Goal: Use online tool/utility: Utilize a website feature to perform a specific function

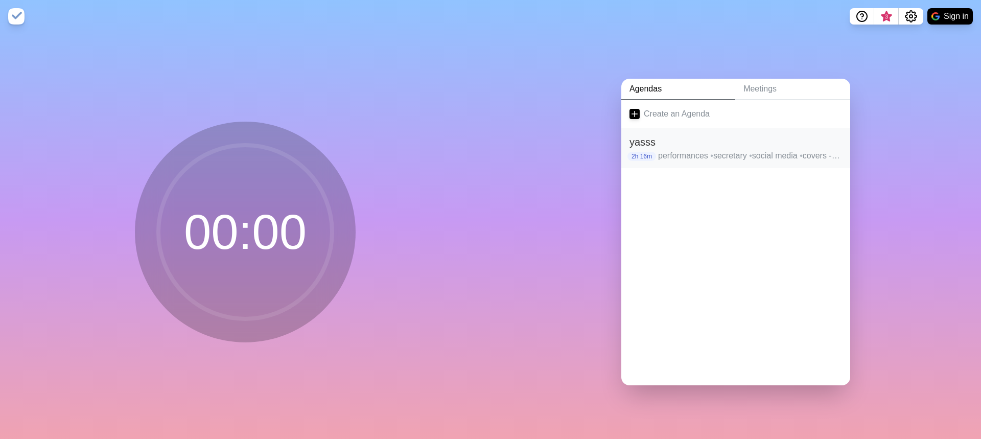
click at [711, 135] on h2 "yasss" at bounding box center [735, 141] width 212 height 15
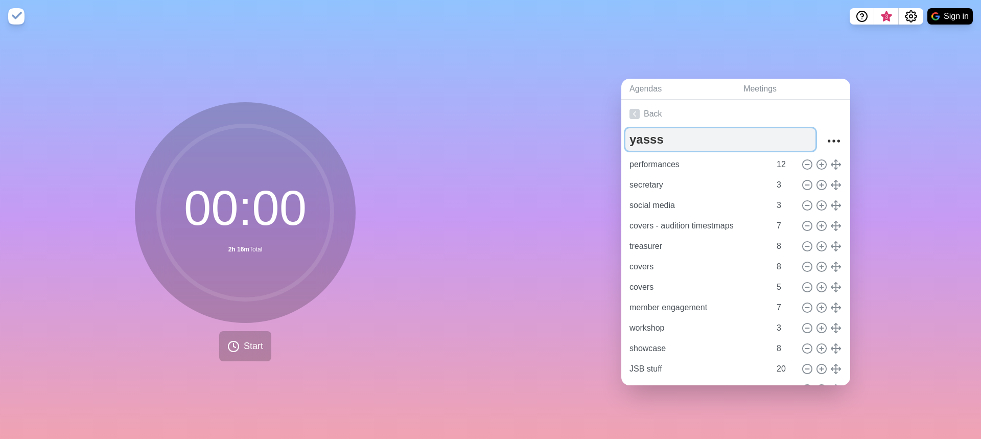
click at [682, 140] on textarea "yasss" at bounding box center [720, 139] width 190 height 22
type textarea "yasss x2"
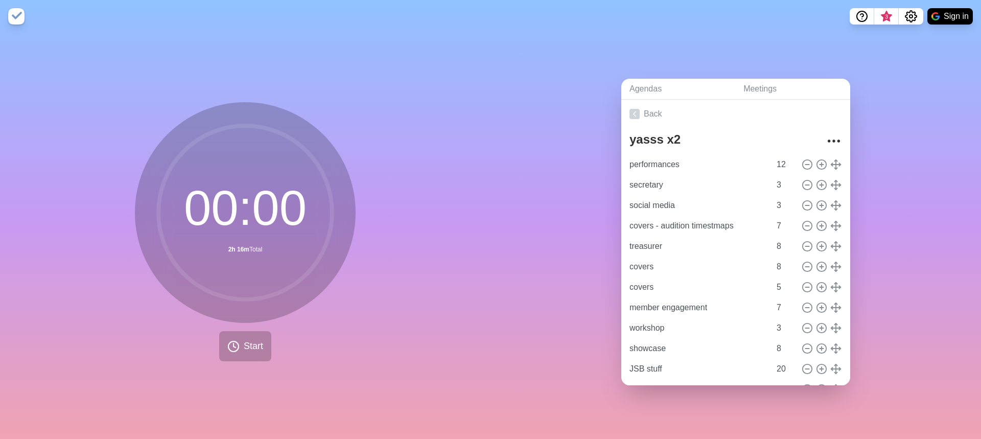
click at [568, 139] on div "Agendas Meetings Back yasss x2 performances 12 secretary 3 social media 3 cover…" at bounding box center [735, 236] width 490 height 406
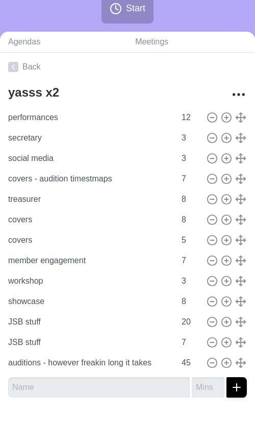
scroll to position [194, 0]
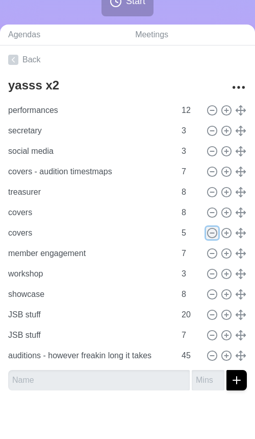
click at [213, 233] on line at bounding box center [212, 233] width 4 height 0
type input "member engagement"
type input "7"
type input "workshop"
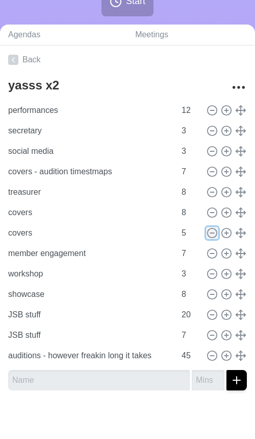
type input "3"
type input "showcase"
type input "8"
type input "JSB stuff"
type input "20"
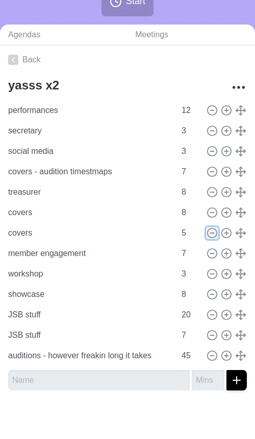
type input "7"
type input "auditions - however freakin long it takes"
type input "45"
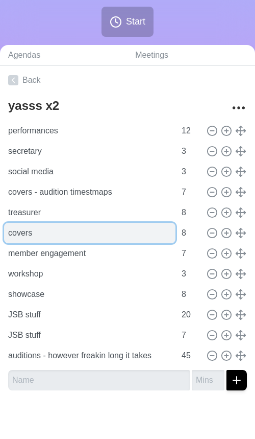
click at [130, 237] on input "covers" at bounding box center [90, 233] width 172 height 20
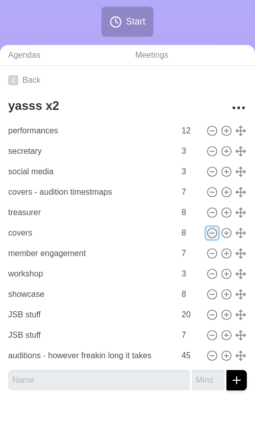
click at [215, 234] on icon at bounding box center [212, 232] width 11 height 11
type input "member engagement"
type input "7"
type input "workshop"
type input "3"
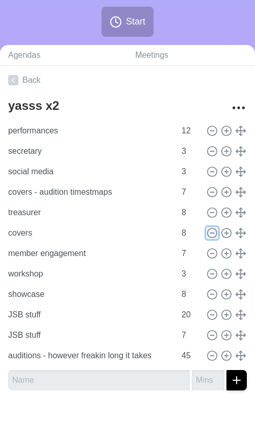
type input "showcase"
type input "8"
type input "JSB stuff"
type input "20"
type input "7"
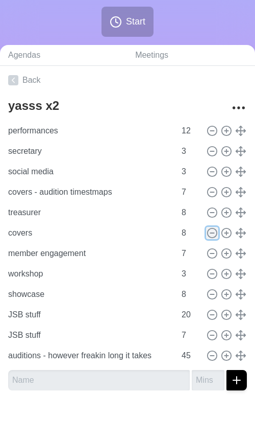
type input "auditions - however freakin long it takes"
type input "45"
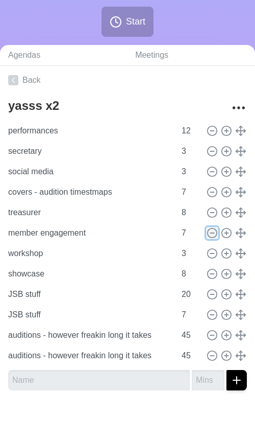
scroll to position [153, 0]
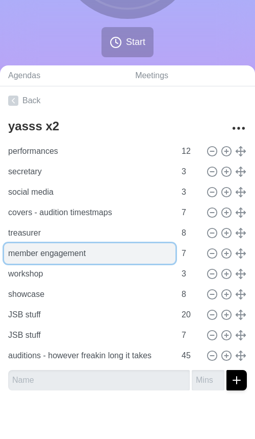
click at [69, 259] on input "member engagement" at bounding box center [90, 253] width 172 height 20
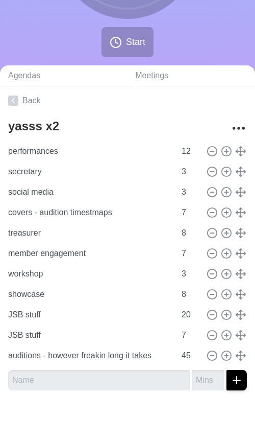
click at [86, 138] on div "yasss x2" at bounding box center [116, 128] width 217 height 26
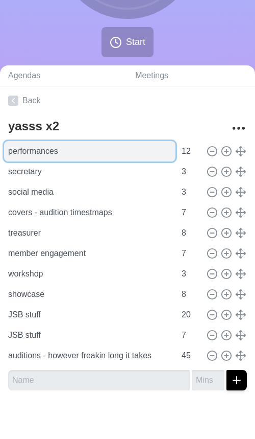
click at [140, 148] on input "performances" at bounding box center [90, 151] width 172 height 20
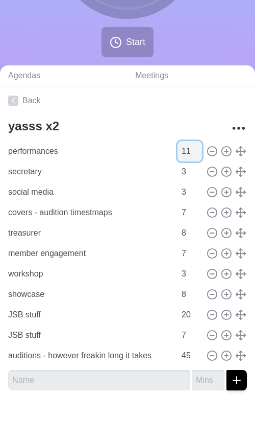
click at [198, 154] on input "11" at bounding box center [190, 151] width 25 height 20
click at [198, 154] on input "10" at bounding box center [190, 151] width 25 height 20
click at [198, 154] on input "9" at bounding box center [190, 151] width 25 height 20
type input "8"
click at [198, 154] on input "8" at bounding box center [190, 151] width 25 height 20
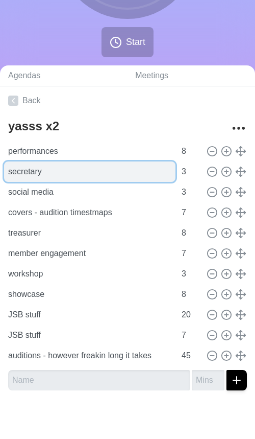
click at [110, 169] on input "secretary" at bounding box center [90, 171] width 172 height 20
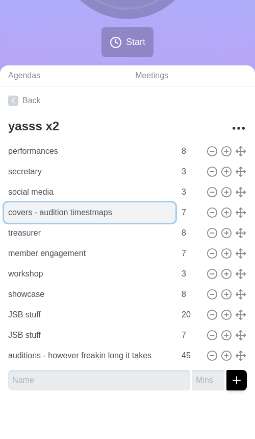
click at [86, 207] on input "covers - audition timestmaps" at bounding box center [90, 212] width 172 height 20
click at [150, 209] on input "covers - audition timestmaps" at bounding box center [90, 212] width 172 height 20
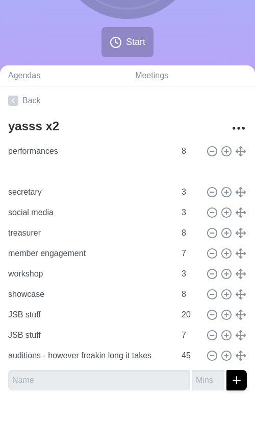
type input "covers - audition timestmaps"
type input "7"
type input "secretary"
type input "social media"
type input "3"
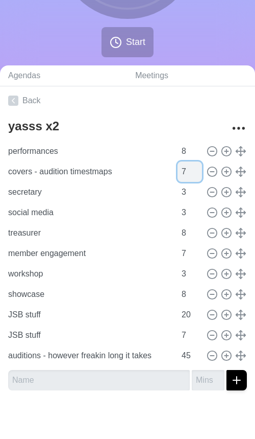
click at [186, 171] on input "7" at bounding box center [190, 171] width 25 height 20
click at [195, 168] on input "8" at bounding box center [190, 171] width 25 height 20
click at [195, 168] on input "9" at bounding box center [190, 171] width 25 height 20
type input "10"
click at [195, 168] on input "10" at bounding box center [190, 171] width 25 height 20
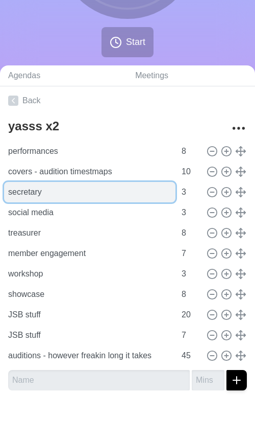
click at [100, 189] on input "secretary" at bounding box center [90, 192] width 172 height 20
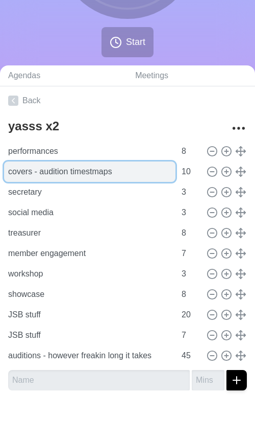
click at [103, 170] on input "covers - audition timestmaps" at bounding box center [90, 171] width 172 height 20
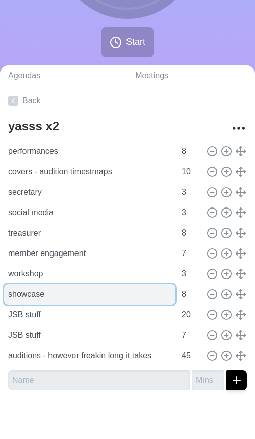
click at [93, 298] on input "showcase" at bounding box center [90, 294] width 172 height 20
type input "showcase - not [DATE] nvm"
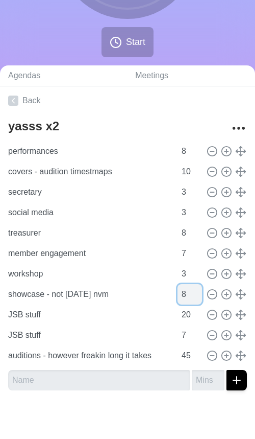
click at [188, 292] on input "8" at bounding box center [190, 294] width 25 height 20
click at [196, 296] on input "7" at bounding box center [190, 294] width 25 height 20
click at [196, 296] on input "6" at bounding box center [190, 294] width 25 height 20
click at [196, 296] on input "5" at bounding box center [190, 294] width 25 height 20
click at [196, 296] on input "4" at bounding box center [190, 294] width 25 height 20
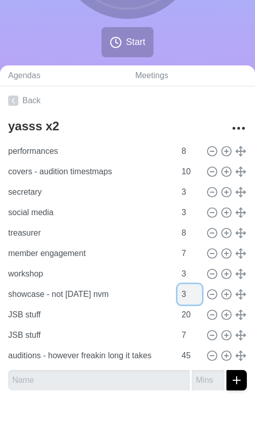
click at [196, 296] on input "3" at bounding box center [190, 294] width 25 height 20
click at [196, 296] on input "2" at bounding box center [190, 294] width 25 height 20
type input "1"
click at [196, 296] on input "1" at bounding box center [190, 294] width 25 height 20
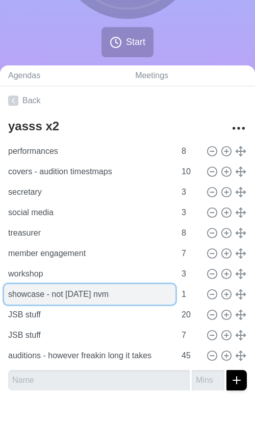
drag, startPoint x: 75, startPoint y: 285, endPoint x: 75, endPoint y: 298, distance: 13.3
click at [75, 285] on input "showcase - not [DATE] nvm" at bounding box center [90, 294] width 172 height 20
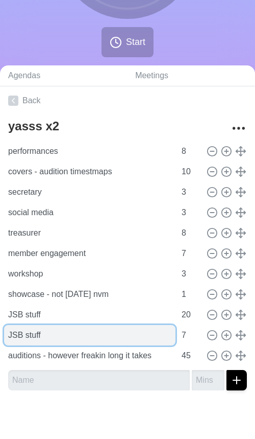
click at [75, 329] on input "JSB stuff" at bounding box center [90, 335] width 172 height 20
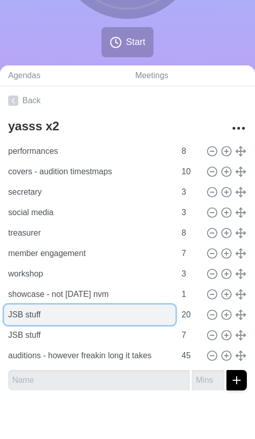
click at [72, 311] on input "JSB stuff" at bounding box center [90, 314] width 172 height 20
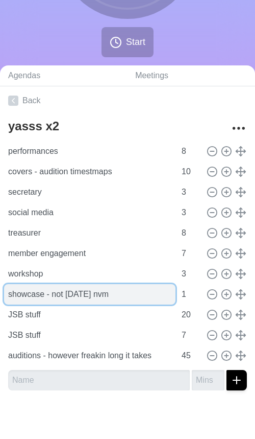
click at [98, 295] on input "showcase - not [DATE] nvm" at bounding box center [90, 294] width 172 height 20
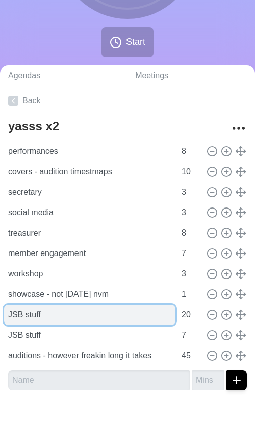
click at [106, 308] on input "JSB stuff" at bounding box center [90, 314] width 172 height 20
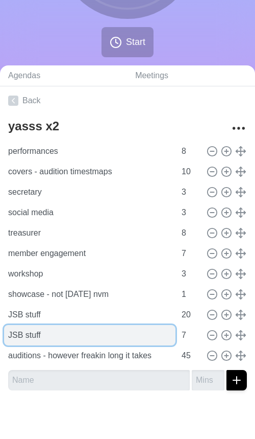
click at [142, 336] on input "JSB stuff" at bounding box center [90, 335] width 172 height 20
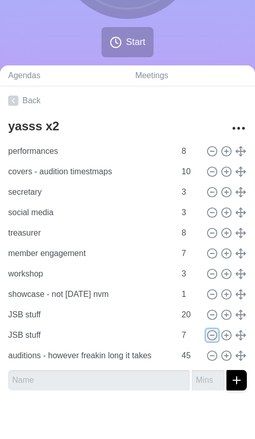
click at [214, 338] on icon at bounding box center [212, 334] width 11 height 11
type input "auditions - however freakin long it takes"
type input "45"
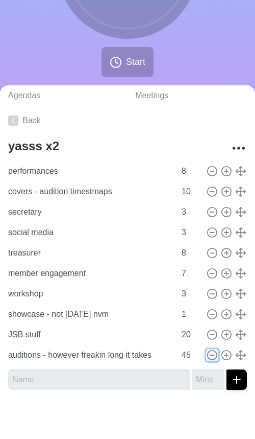
scroll to position [132, 0]
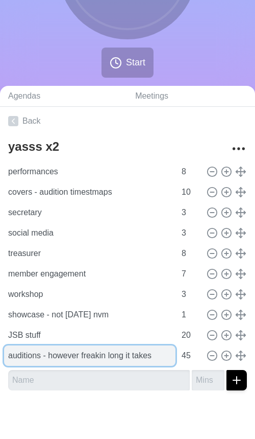
click at [135, 353] on input "auditions - however freakin long it takes" at bounding box center [90, 355] width 172 height 20
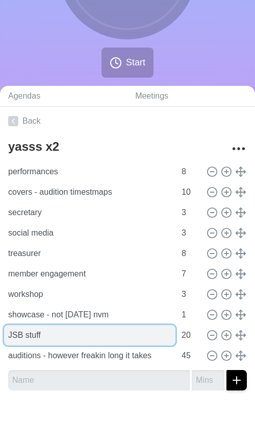
click at [135, 340] on input "JSB stuff" at bounding box center [90, 335] width 172 height 20
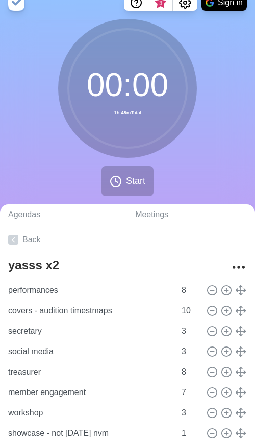
scroll to position [0, 0]
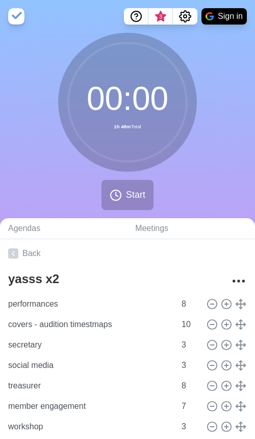
click at [160, 161] on icon at bounding box center [127, 102] width 123 height 123
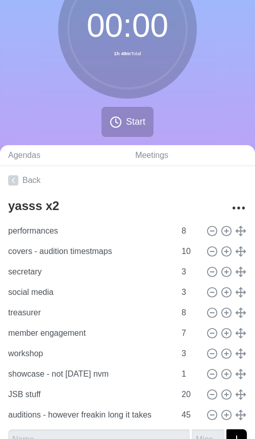
scroll to position [50, 0]
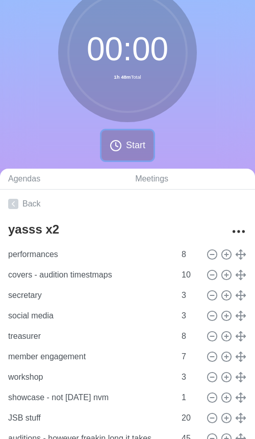
click at [144, 151] on span "Start" at bounding box center [135, 145] width 19 height 14
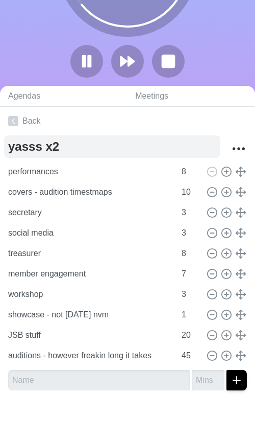
scroll to position [0, 0]
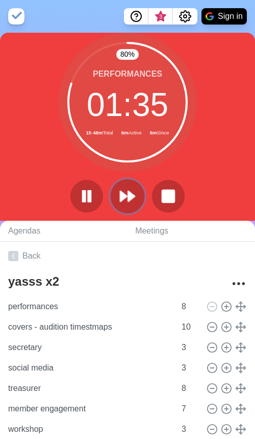
click at [131, 205] on button at bounding box center [127, 196] width 34 height 34
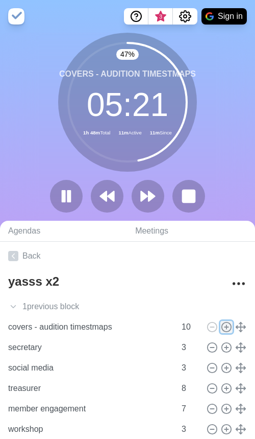
click at [227, 325] on icon at bounding box center [226, 326] width 11 height 11
type input "covers - audition timestmaps"
type input "10"
type input "secretary"
type input "social media"
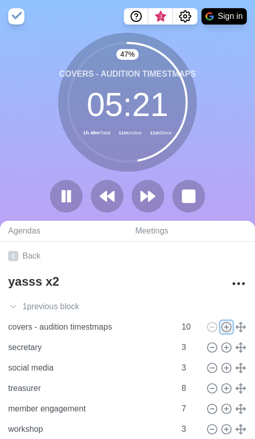
type input "3"
type input "treasurer"
type input "8"
type input "member engagement"
type input "7"
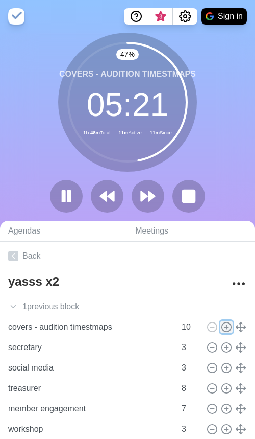
type input "workshop"
type input "3"
type input "showcase - not [DATE] nvm"
type input "1"
type input "JSB stuff"
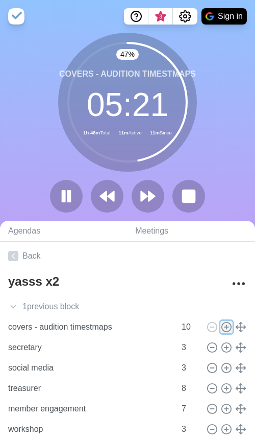
type input "20"
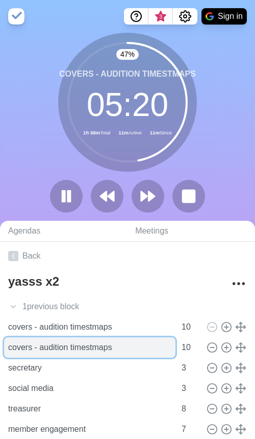
click at [140, 350] on input "covers - audition timestmaps" at bounding box center [90, 347] width 172 height 20
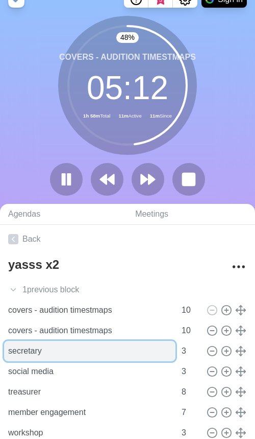
click at [149, 347] on input "secretary" at bounding box center [90, 351] width 172 height 20
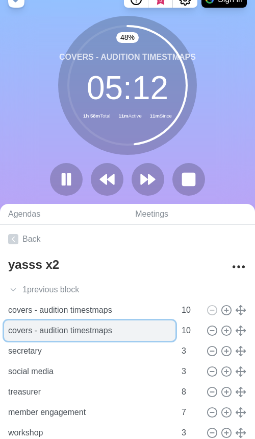
click at [149, 336] on input "covers - audition timestmaps" at bounding box center [90, 330] width 172 height 20
click at [125, 333] on input "covers - audition timestamp" at bounding box center [90, 330] width 172 height 20
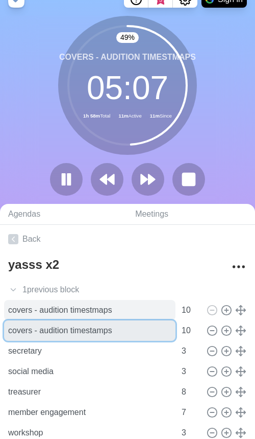
type input "covers - audition timestamps"
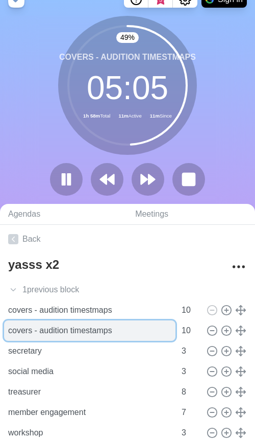
click at [122, 321] on input "covers - audition timestamps" at bounding box center [90, 330] width 172 height 20
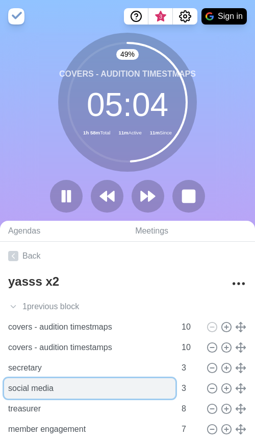
click at [135, 382] on input "social media" at bounding box center [90, 388] width 172 height 20
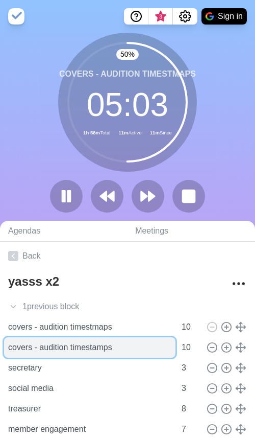
click at [160, 346] on input "covers - audition timestamps" at bounding box center [90, 347] width 172 height 20
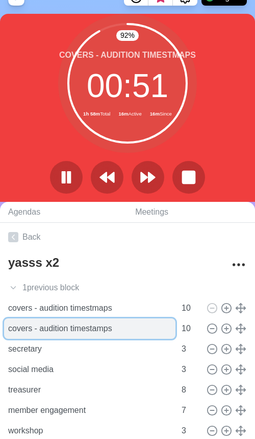
scroll to position [33, 0]
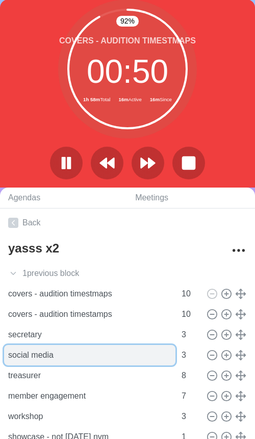
click at [136, 346] on input "social media" at bounding box center [90, 355] width 172 height 20
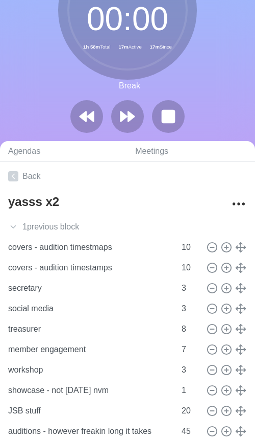
scroll to position [86, 0]
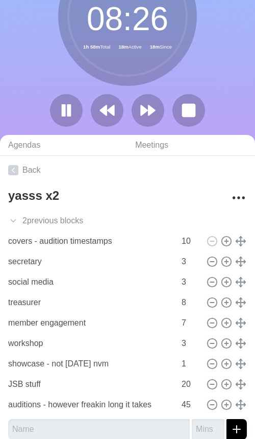
click at [233, 240] on div at bounding box center [225, 241] width 43 height 12
click at [225, 243] on icon at bounding box center [226, 240] width 11 height 11
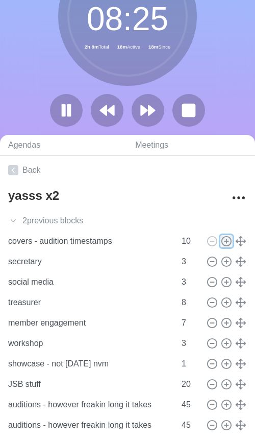
type input "covers - audition timestamps"
type input "10"
type input "secretary"
type input "social media"
type input "3"
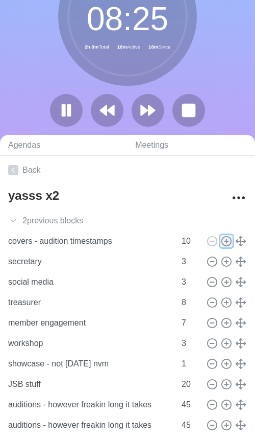
type input "treasurer"
type input "8"
type input "member engagement"
type input "7"
type input "workshop"
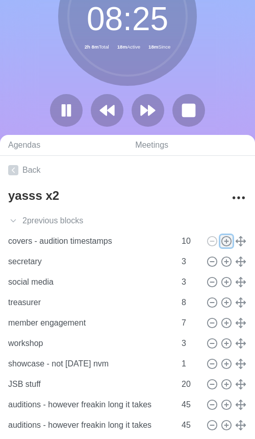
type input "3"
type input "showcase - not [DATE] nvm"
type input "1"
type input "JSB stuff"
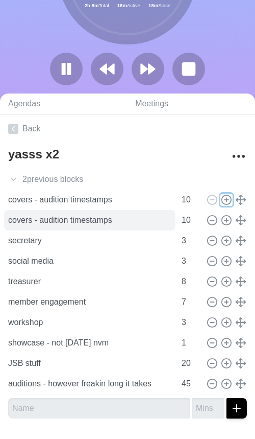
scroll to position [133, 0]
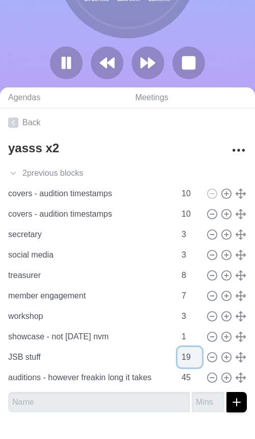
click at [199, 356] on input "19" at bounding box center [190, 357] width 25 height 20
click at [199, 356] on input "18" at bounding box center [190, 357] width 25 height 20
click at [199, 356] on input "17" at bounding box center [190, 357] width 25 height 20
click at [199, 356] on input "16" at bounding box center [190, 357] width 25 height 20
type input "15"
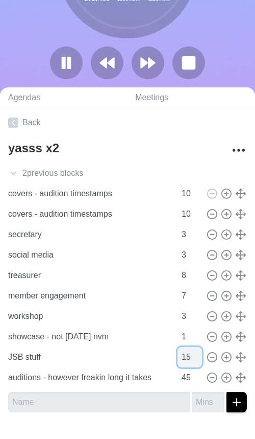
click at [199, 356] on input "15" at bounding box center [190, 357] width 25 height 20
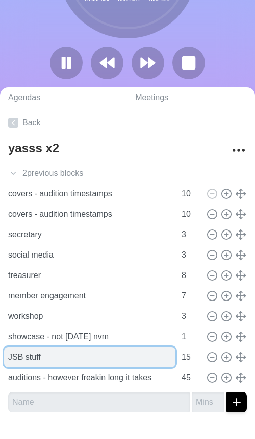
click at [137, 361] on input "JSB stuff" at bounding box center [90, 357] width 172 height 20
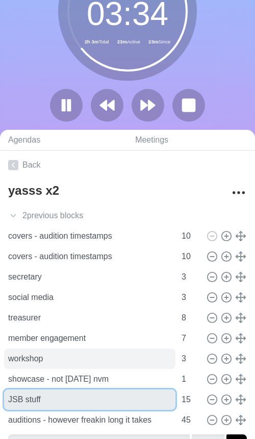
scroll to position [103, 0]
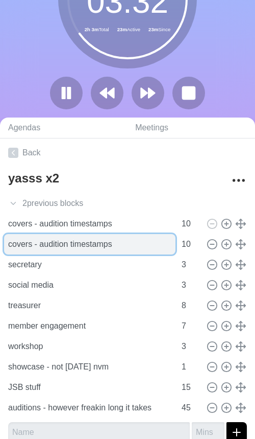
click at [130, 250] on input "covers - audition timestamps" at bounding box center [90, 244] width 172 height 20
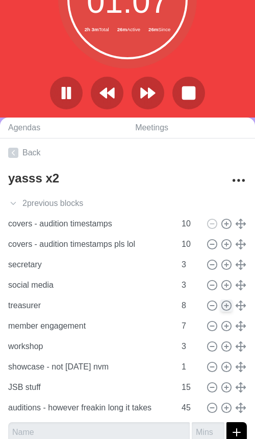
scroll to position [147, 0]
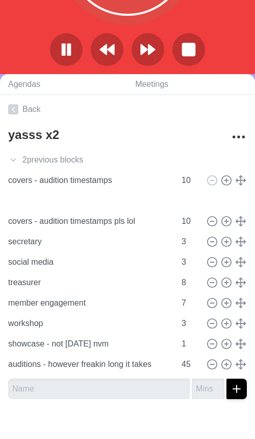
type input "JSB stuff"
type input "15"
type input "covers - audition timestamps pls lol"
type input "10"
type input "secretary"
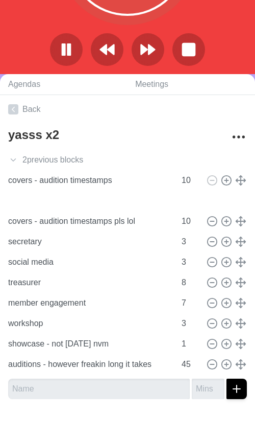
type input "social media"
type input "3"
type input "treasurer"
type input "8"
type input "member engagement"
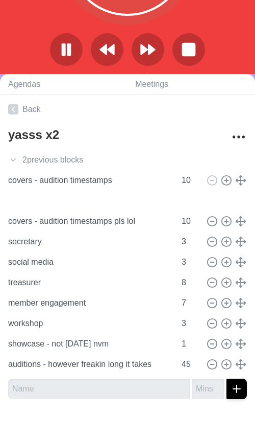
type input "7"
type input "workshop"
type input "3"
type input "showcase - not [DATE] nvm"
type input "1"
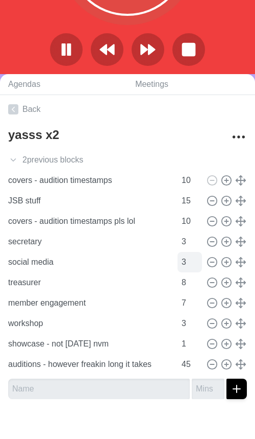
scroll to position [72, 0]
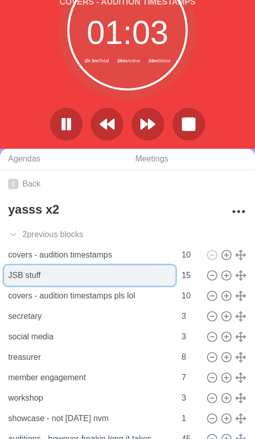
click at [97, 272] on input "JSB stuff" at bounding box center [90, 275] width 172 height 20
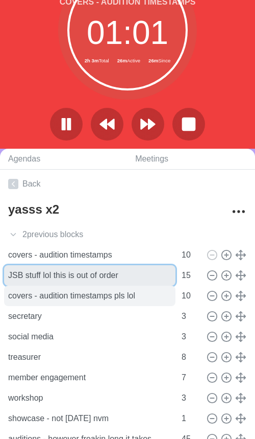
type input "JSB stuff lol this is out of order"
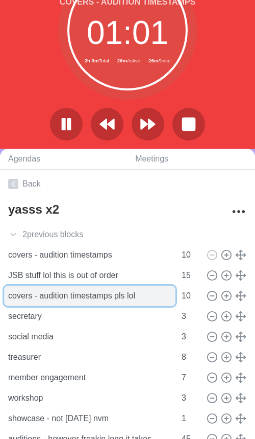
click at [138, 291] on input "covers - audition timestamps pls lol" at bounding box center [90, 295] width 172 height 20
click at [151, 295] on input "covers - audition timestamps pls lol" at bounding box center [90, 295] width 172 height 20
click at [148, 290] on input "covers - audition timestamps pls" at bounding box center [90, 295] width 172 height 20
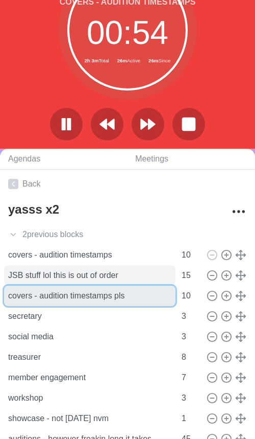
scroll to position [155, 0]
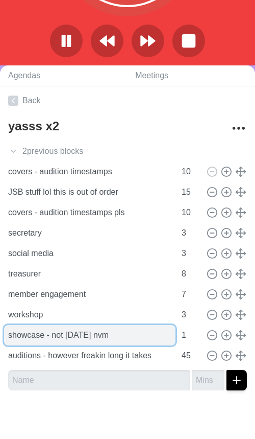
click at [126, 334] on input "showcase - not [DATE] nvm" at bounding box center [90, 335] width 172 height 20
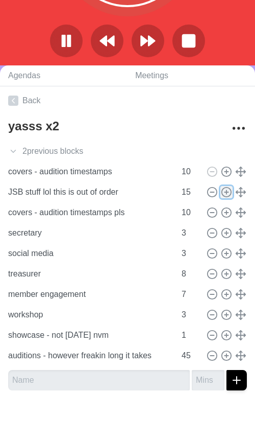
click at [228, 196] on icon at bounding box center [226, 191] width 11 height 11
type input "JSB stuff lol this is out of order"
type input "15"
type input "covers - audition timestamps pls"
type input "10"
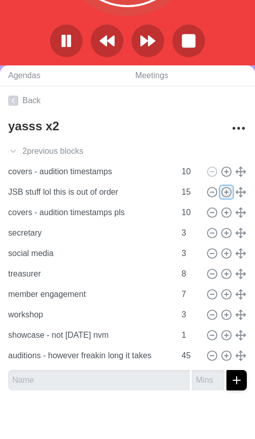
type input "secretary"
type input "social media"
type input "3"
type input "treasurer"
type input "8"
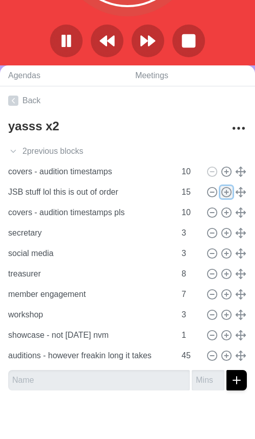
type input "member engagement"
type input "7"
type input "workshop"
type input "3"
type input "showcase - not [DATE] nvm"
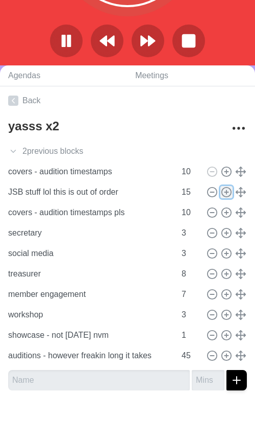
type input "1"
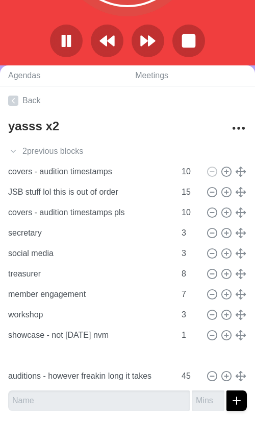
type input "secretary"
type input "3"
type input "social media"
type input "treasurer"
type input "8"
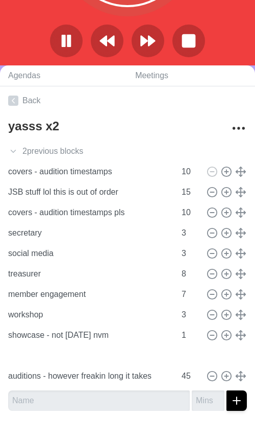
type input "member engagement"
type input "7"
type input "workshop"
type input "3"
type input "showcase - not [DATE] nvm"
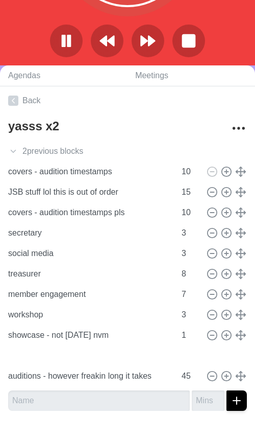
type input "1"
type input "JSB stuff lol this is out of order"
type input "15"
type input "covers - audition timestamps pls"
type input "10"
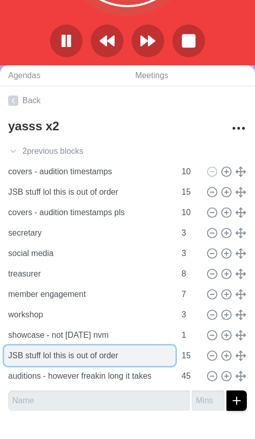
click at [68, 359] on input "JSB stuff lol this is out of order" at bounding box center [90, 355] width 172 height 20
drag, startPoint x: 124, startPoint y: 355, endPoint x: 59, endPoint y: 355, distance: 64.9
click at [59, 355] on input "JSB stuff lol this is out of order" at bounding box center [90, 355] width 172 height 20
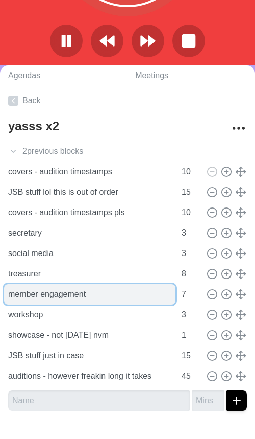
click at [68, 300] on input "member engagement" at bounding box center [90, 294] width 172 height 20
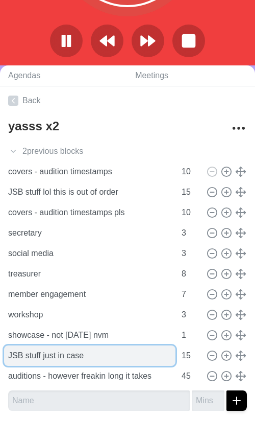
click at [27, 359] on input "JSB stuff just in case" at bounding box center [90, 355] width 172 height 20
click at [10, 357] on input "JSB stuff just in case" at bounding box center [90, 355] width 172 height 20
click at [95, 349] on input "extra time SB stuff just in case" at bounding box center [90, 355] width 172 height 20
click at [45, 356] on input "extra time SB stuff just in case" at bounding box center [90, 355] width 172 height 20
click at [139, 358] on input "extra time JSB stuff just in case" at bounding box center [90, 355] width 172 height 20
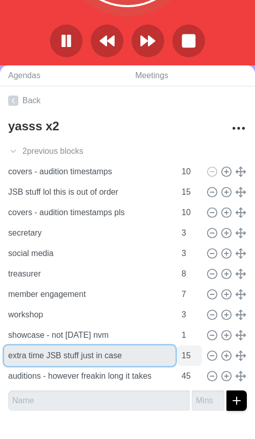
type input "extra time JSB stuff just in case"
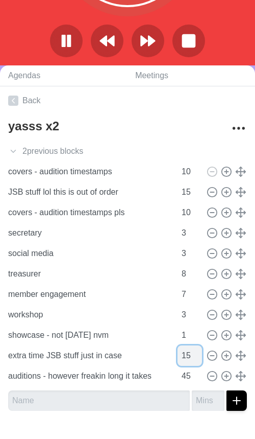
click at [185, 360] on input "15" at bounding box center [190, 355] width 25 height 20
click at [199, 360] on input "14" at bounding box center [190, 355] width 25 height 20
click at [199, 360] on input "13" at bounding box center [190, 355] width 25 height 20
click at [199, 360] on input "12" at bounding box center [190, 355] width 25 height 20
click at [199, 360] on input "11" at bounding box center [190, 355] width 25 height 20
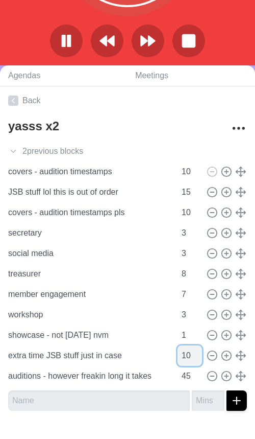
click at [199, 360] on input "10" at bounding box center [190, 355] width 25 height 20
click at [199, 360] on input "9" at bounding box center [190, 355] width 25 height 20
click at [200, 359] on input "8" at bounding box center [190, 355] width 25 height 20
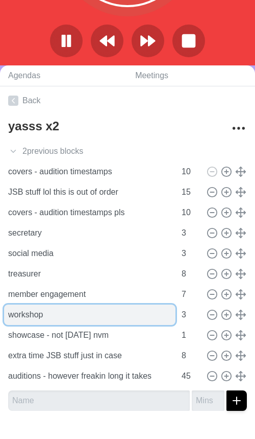
click at [122, 319] on input "workshop" at bounding box center [90, 314] width 172 height 20
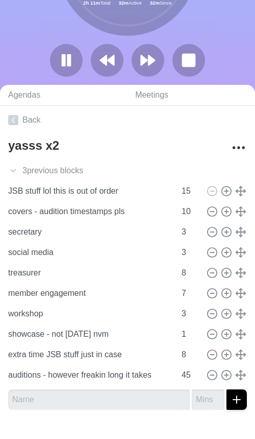
scroll to position [142, 0]
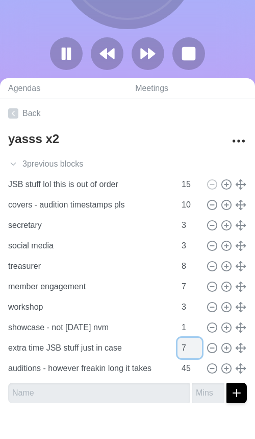
click at [197, 352] on input "7" at bounding box center [190, 348] width 25 height 20
type input "6"
click at [197, 352] on input "6" at bounding box center [190, 348] width 25 height 20
click at [210, 351] on circle at bounding box center [212, 347] width 9 height 9
type input "auditions - however freakin long it takes"
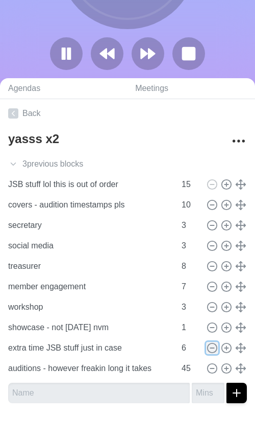
type input "45"
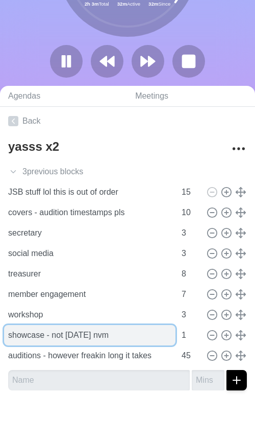
click at [111, 343] on input "showcase - not [DATE] nvm" at bounding box center [90, 335] width 172 height 20
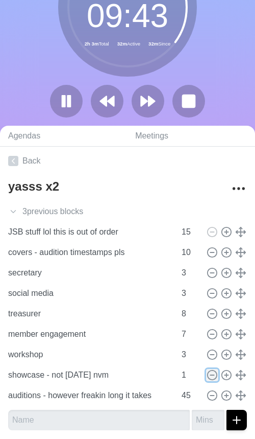
click at [212, 377] on icon at bounding box center [212, 374] width 11 height 11
type input "auditions - however freakin long it takes"
type input "45"
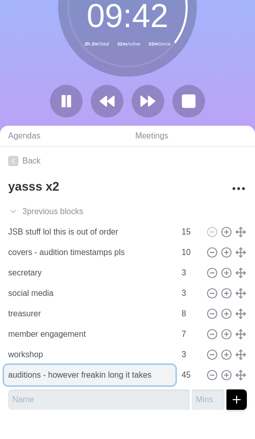
click at [102, 368] on input "auditions - however freakin long it takes" at bounding box center [90, 375] width 172 height 20
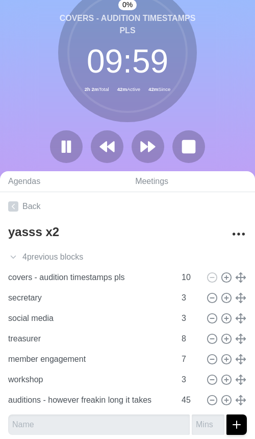
scroll to position [47, 0]
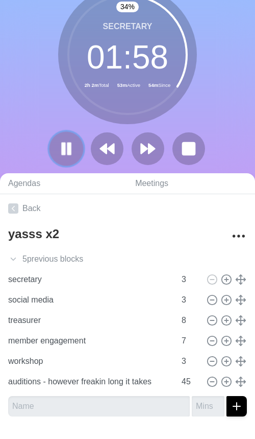
click at [63, 147] on rect at bounding box center [63, 148] width 3 height 11
click at [61, 153] on polygon at bounding box center [66, 148] width 10 height 13
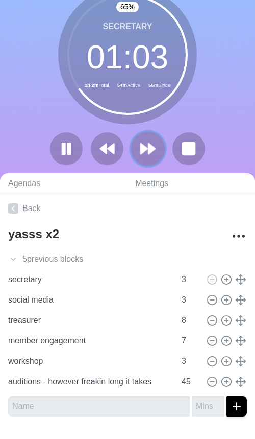
click at [152, 146] on polygon at bounding box center [152, 149] width 7 height 10
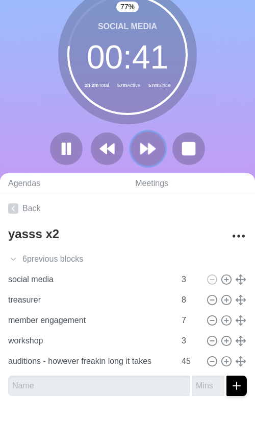
click at [156, 154] on icon at bounding box center [147, 148] width 17 height 17
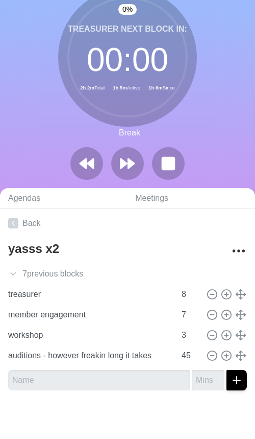
scroll to position [12, 0]
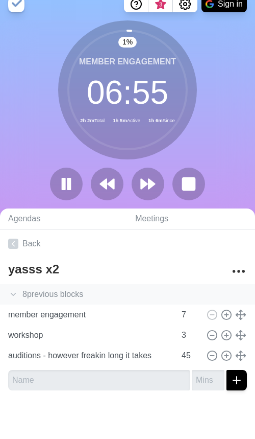
click at [16, 295] on icon at bounding box center [13, 294] width 10 height 10
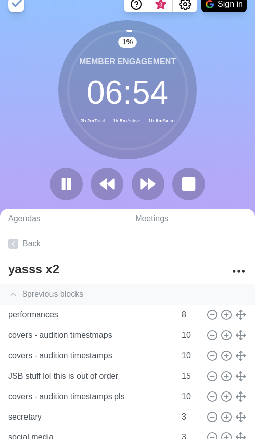
click at [12, 296] on icon at bounding box center [13, 294] width 10 height 10
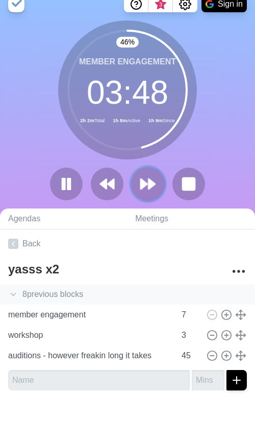
click at [153, 189] on icon at bounding box center [147, 183] width 17 height 17
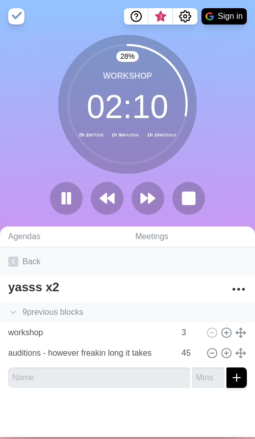
click at [127, 253] on link "Back" at bounding box center [127, 261] width 255 height 29
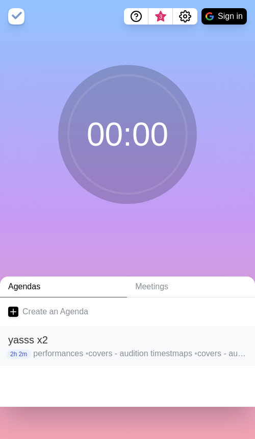
click at [64, 332] on h2 "yasss x2" at bounding box center [127, 339] width 239 height 15
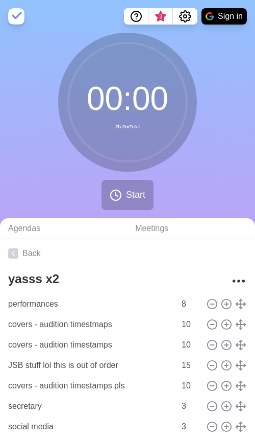
scroll to position [153, 0]
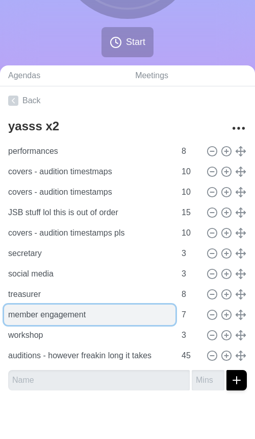
click at [44, 323] on input "member engagement" at bounding box center [90, 314] width 172 height 20
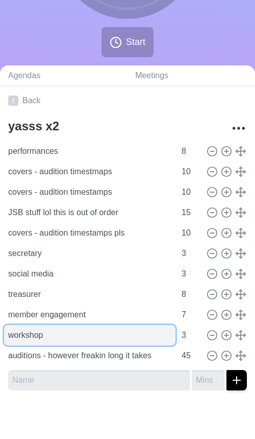
click at [33, 339] on input "workshop" at bounding box center [90, 335] width 172 height 20
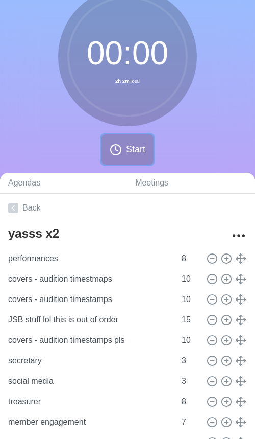
click at [122, 154] on button "Start" at bounding box center [128, 149] width 52 height 30
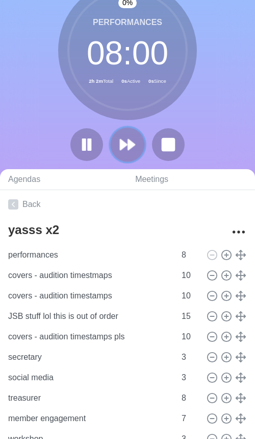
click at [127, 147] on icon at bounding box center [127, 144] width 17 height 17
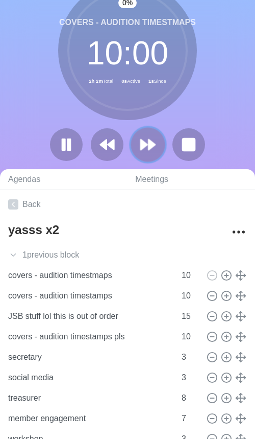
click at [138, 145] on button at bounding box center [148, 144] width 34 height 34
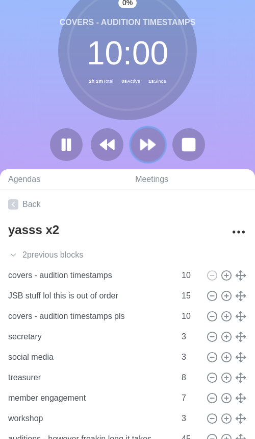
click at [149, 147] on polygon at bounding box center [152, 144] width 7 height 10
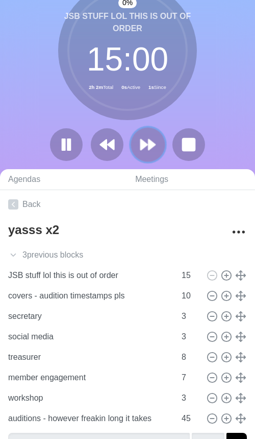
click at [149, 147] on polygon at bounding box center [152, 144] width 7 height 10
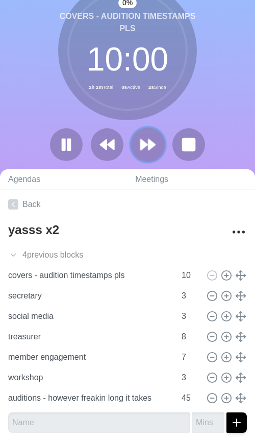
click at [149, 147] on polygon at bounding box center [152, 144] width 7 height 10
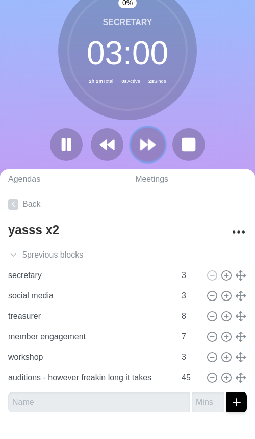
click at [149, 147] on polygon at bounding box center [152, 144] width 7 height 10
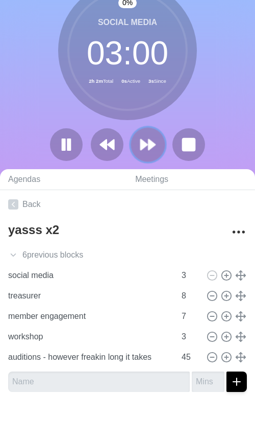
click at [149, 147] on polygon at bounding box center [152, 144] width 7 height 10
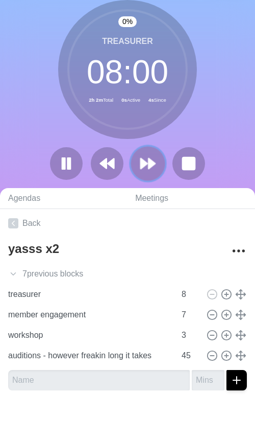
click at [148, 159] on icon at bounding box center [147, 163] width 17 height 17
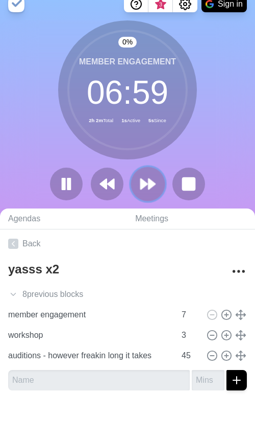
click at [145, 189] on icon at bounding box center [147, 183] width 17 height 17
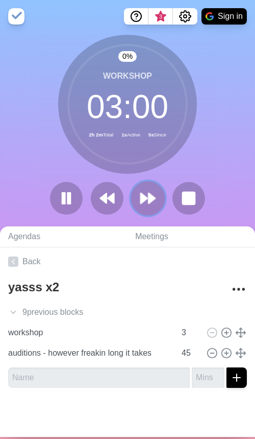
scroll to position [0, 0]
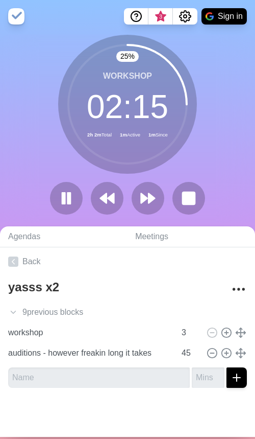
click at [150, 172] on div "workshop 02 : 15 2h 2m Total 1m Active 1m Since" at bounding box center [127, 104] width 139 height 139
click at [150, 199] on polygon at bounding box center [152, 198] width 7 height 10
